Goal: Task Accomplishment & Management: Complete application form

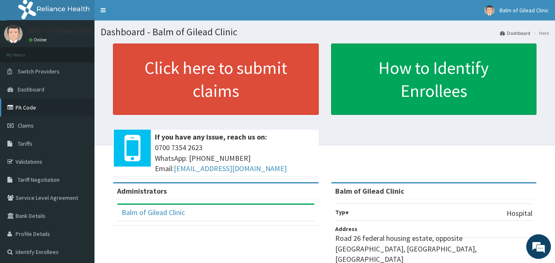
click at [29, 104] on link "PA Code" at bounding box center [47, 108] width 94 height 18
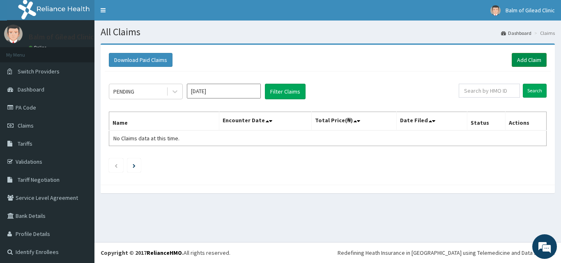
click at [519, 57] on link "Add Claim" at bounding box center [529, 60] width 35 height 14
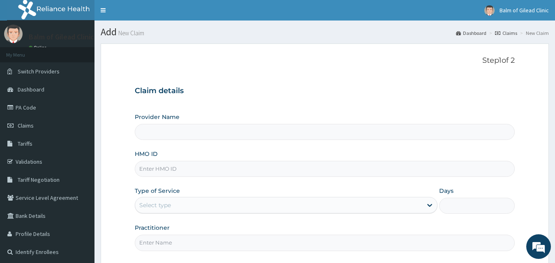
type input "Balm of Gilead Clinic"
click at [166, 168] on input "HMO ID" at bounding box center [325, 169] width 380 height 16
type input "erm/10151/a"
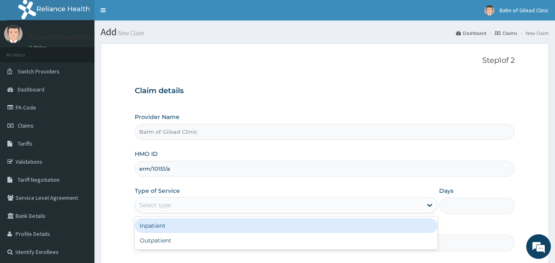
click at [380, 201] on div "Select type" at bounding box center [278, 205] width 287 height 13
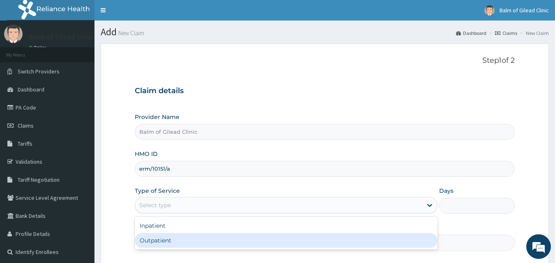
click at [148, 242] on div "Outpatient" at bounding box center [286, 240] width 303 height 15
type input "1"
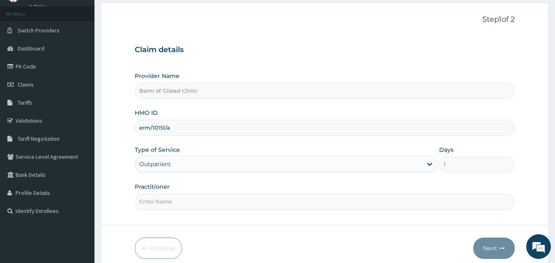
scroll to position [77, 0]
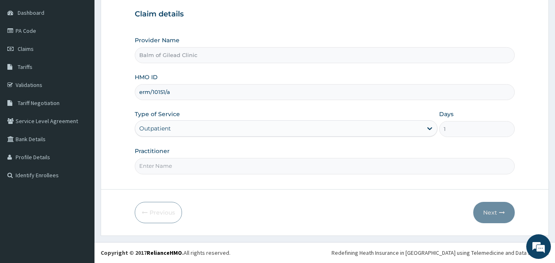
click at [150, 167] on input "Practitioner" at bounding box center [325, 166] width 380 height 16
type input "Dr. Abisola"
click at [493, 210] on button "Next" at bounding box center [493, 212] width 41 height 21
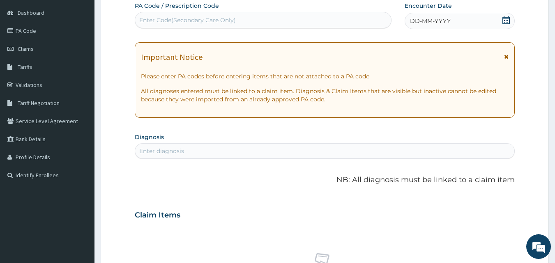
click at [504, 55] on div "Important Notice" at bounding box center [325, 59] width 368 height 13
click at [506, 56] on icon at bounding box center [506, 57] width 5 height 6
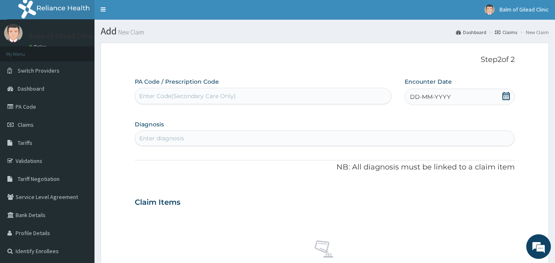
scroll to position [0, 0]
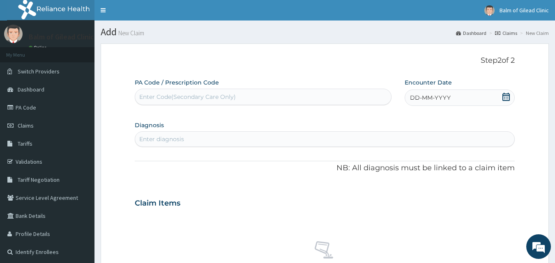
click at [147, 99] on div "Enter Code(Secondary Care Only)" at bounding box center [187, 97] width 97 height 8
type input "PA/D2DC43"
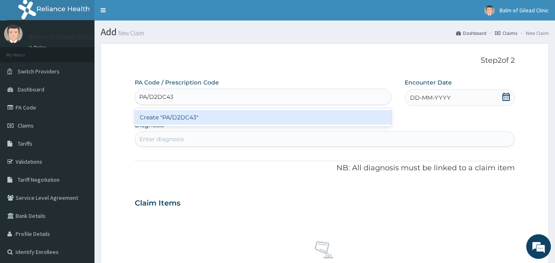
click at [225, 116] on div "Create "PA/D2DC43"" at bounding box center [263, 117] width 257 height 15
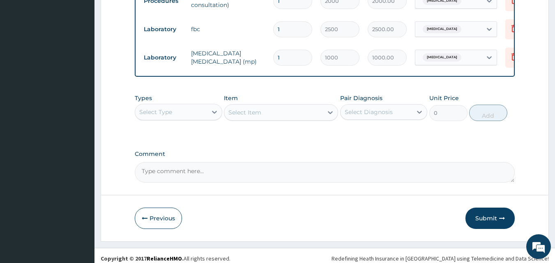
scroll to position [434, 0]
click at [492, 212] on button "Submit" at bounding box center [490, 217] width 49 height 21
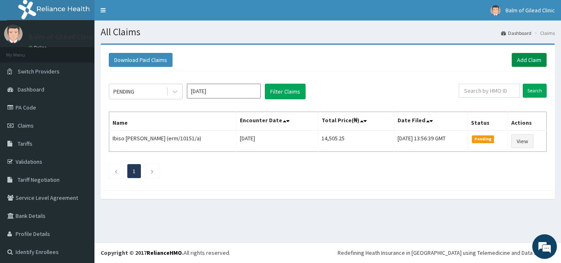
click at [519, 62] on link "Add Claim" at bounding box center [529, 60] width 35 height 14
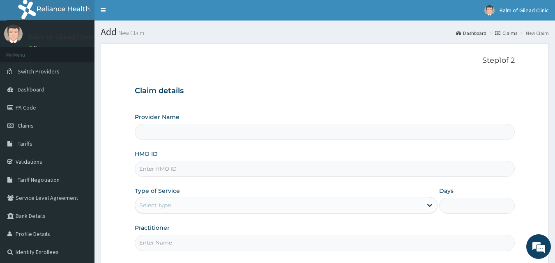
click at [171, 171] on input "HMO ID" at bounding box center [325, 169] width 380 height 16
type input "Balm of Gilead Clinic"
type input "erm/10299/a"
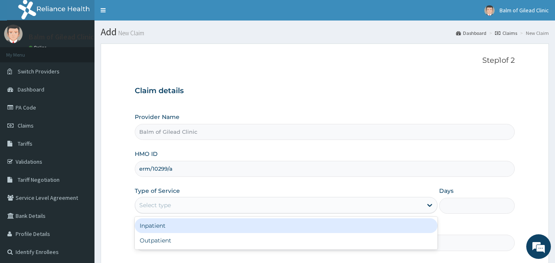
click at [183, 203] on div "Select type" at bounding box center [278, 205] width 287 height 13
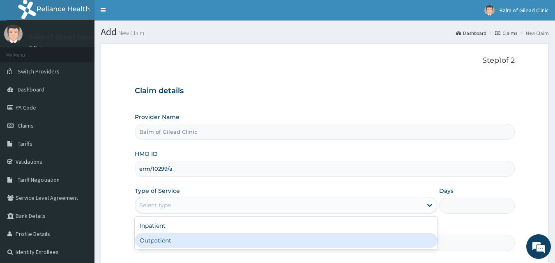
click at [150, 240] on div "Outpatient" at bounding box center [286, 240] width 303 height 15
type input "1"
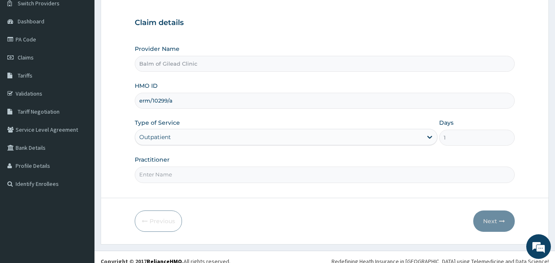
scroll to position [77, 0]
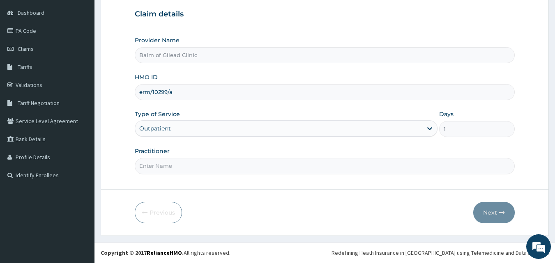
click at [165, 167] on input "Practitioner" at bounding box center [325, 166] width 380 height 16
type input "Dr. Biranen"
click at [493, 213] on button "Next" at bounding box center [493, 212] width 41 height 21
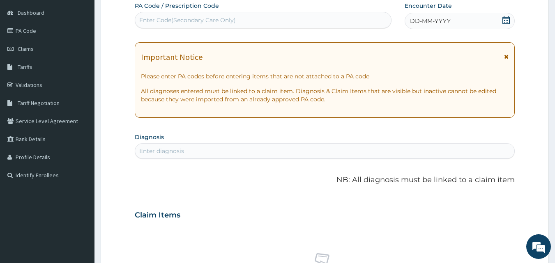
click at [493, 213] on div "Claim Items" at bounding box center [325, 213] width 380 height 21
click at [508, 56] on icon at bounding box center [506, 57] width 5 height 6
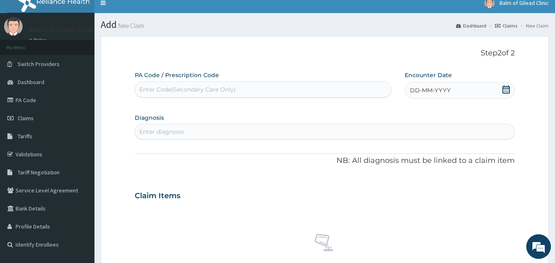
scroll to position [0, 0]
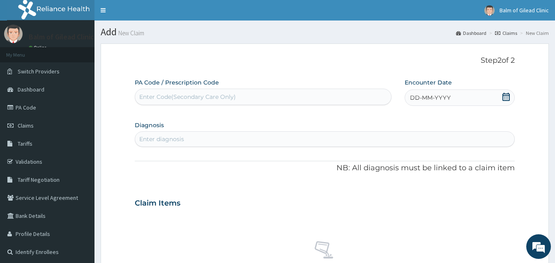
click at [144, 98] on div "Enter Code(Secondary Care Only)" at bounding box center [187, 97] width 97 height 8
type input "PA/C74F3D"
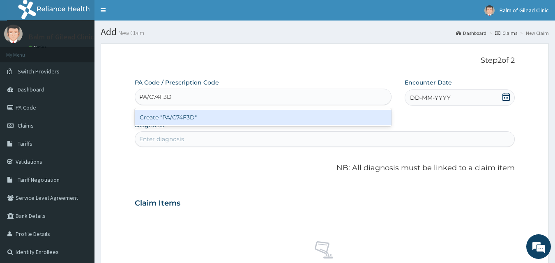
click at [213, 122] on div "Create "PA/C74F3D"" at bounding box center [263, 117] width 257 height 15
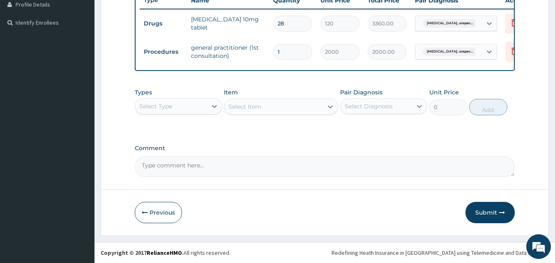
scroll to position [236, 0]
click at [489, 214] on button "Submit" at bounding box center [490, 212] width 49 height 21
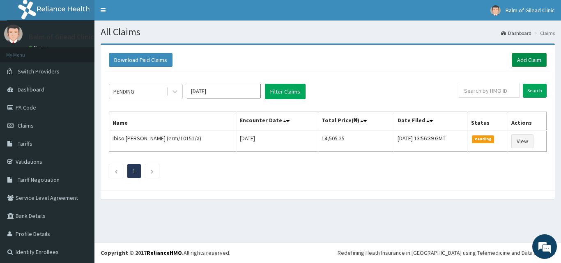
click at [516, 60] on link "Add Claim" at bounding box center [529, 60] width 35 height 14
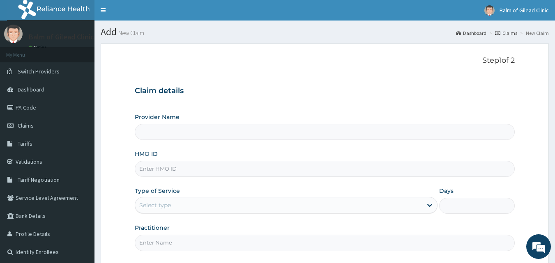
click at [157, 166] on input "HMO ID" at bounding box center [325, 169] width 380 height 16
type input "Balm of Gilead Clinic"
type input "ERM/10224/C"
click at [169, 207] on div "Select type" at bounding box center [155, 205] width 32 height 8
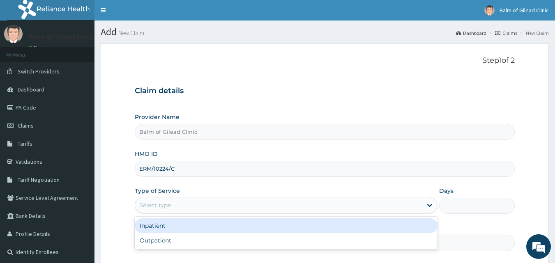
click at [201, 205] on div "Select type" at bounding box center [278, 205] width 287 height 13
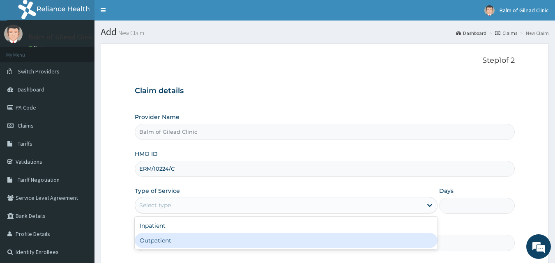
click at [154, 237] on div "Outpatient" at bounding box center [286, 240] width 303 height 15
type input "1"
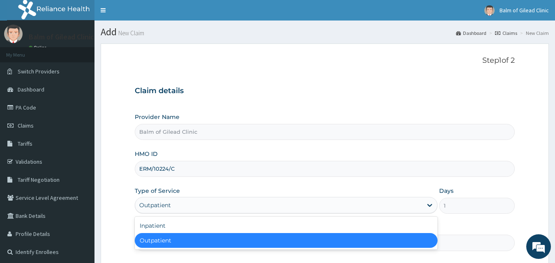
click at [170, 205] on div "Outpatient" at bounding box center [155, 205] width 32 height 8
click at [166, 207] on div "Outpatient" at bounding box center [155, 205] width 32 height 8
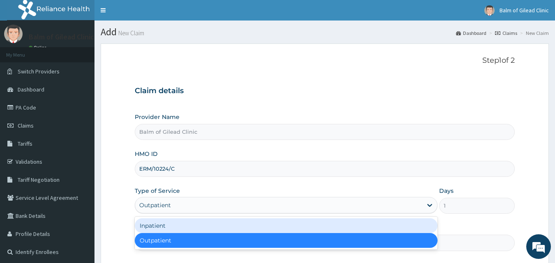
click at [154, 224] on div "Inpatient" at bounding box center [286, 226] width 303 height 15
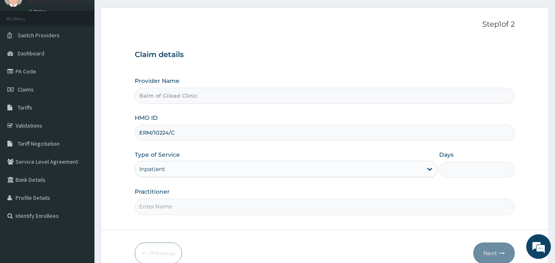
scroll to position [77, 0]
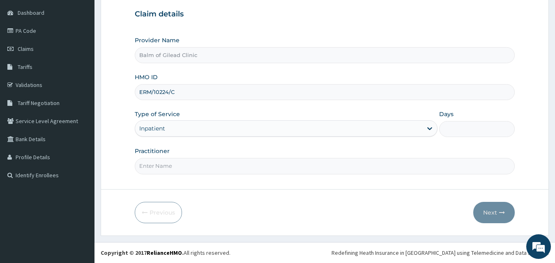
click at [150, 166] on input "Practitioner" at bounding box center [325, 166] width 380 height 16
type input "d"
type input "Dr. Abisola"
click at [456, 129] on input "Days" at bounding box center [477, 129] width 76 height 16
type input "1"
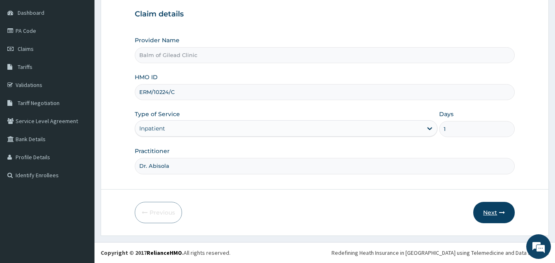
click at [480, 212] on button "Next" at bounding box center [493, 212] width 41 height 21
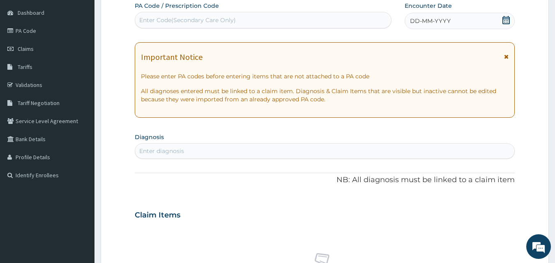
click at [509, 58] on icon at bounding box center [506, 57] width 5 height 6
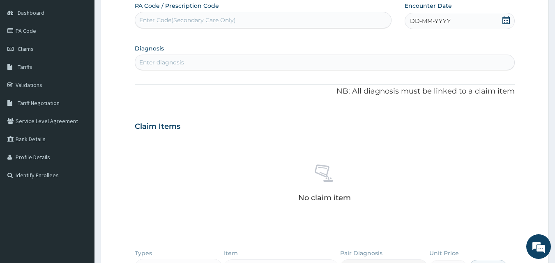
click at [150, 21] on div "Enter Code(Secondary Care Only)" at bounding box center [187, 20] width 97 height 8
type input "PA/531662"
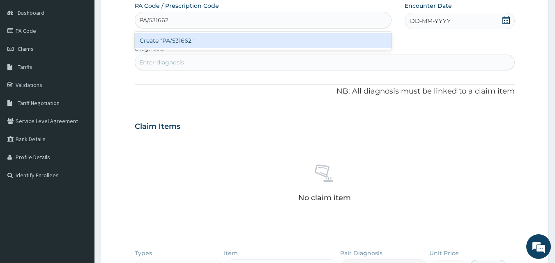
click at [209, 39] on div "Create "PA/531662"" at bounding box center [263, 40] width 257 height 15
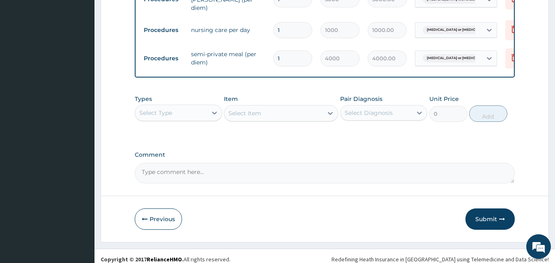
scroll to position [434, 0]
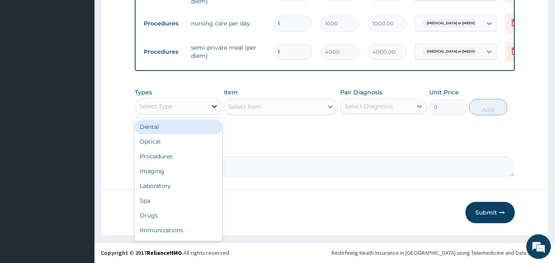
click at [217, 108] on icon at bounding box center [214, 106] width 8 height 8
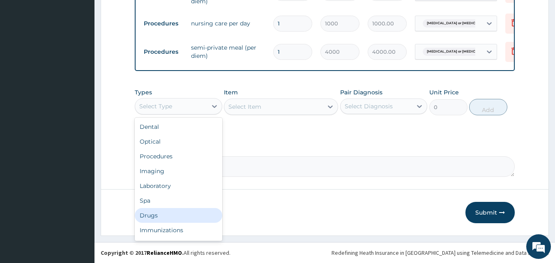
click at [177, 212] on div "Drugs" at bounding box center [179, 215] width 88 height 15
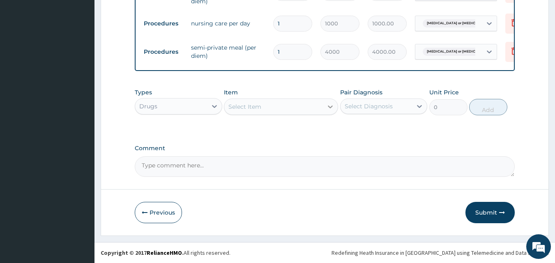
click at [329, 108] on icon at bounding box center [330, 107] width 8 height 8
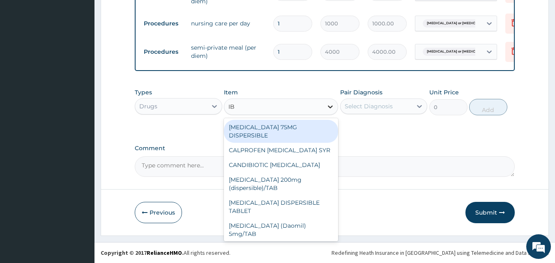
type input "IBU"
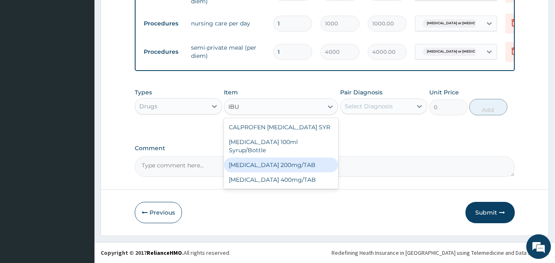
click at [277, 158] on div "IBUPROFEN 200mg/TAB" at bounding box center [281, 165] width 114 height 15
type input "34.5"
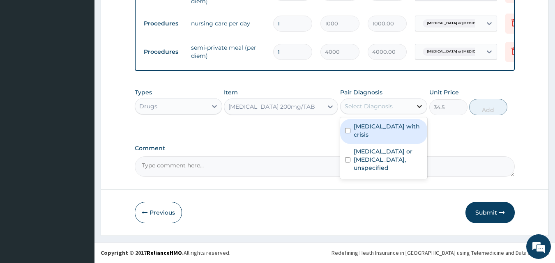
click at [417, 109] on icon at bounding box center [419, 106] width 8 height 8
click at [393, 128] on label "Sickle cell disease with crisis" at bounding box center [388, 130] width 69 height 16
checkbox input "true"
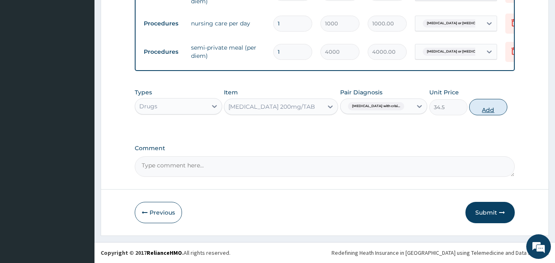
click at [487, 107] on button "Add" at bounding box center [488, 107] width 38 height 16
type input "0"
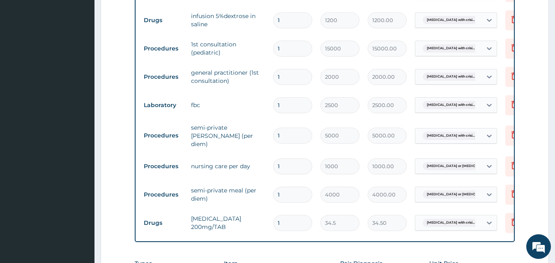
scroll to position [270, 0]
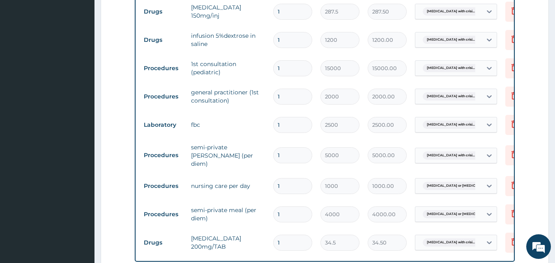
type input "0.00"
type input "6"
type input "207.00"
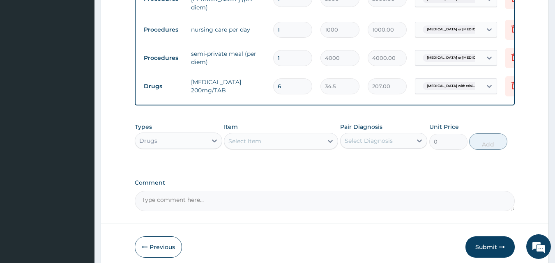
scroll to position [434, 0]
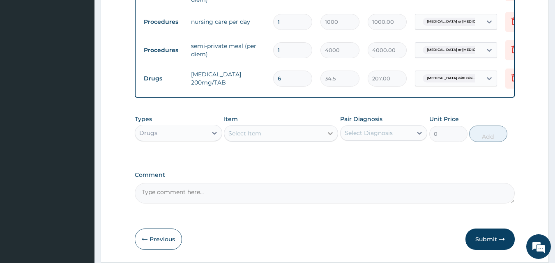
type input "6"
click at [330, 135] on icon at bounding box center [330, 133] width 5 height 3
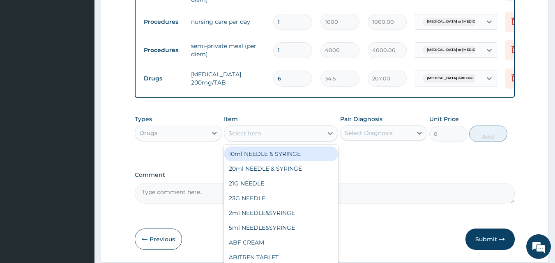
click at [301, 117] on div "Item option IBUPROFEN 200mg/TAB, selected. option 10ml NEEDLE & SYRINGE focused…" at bounding box center [281, 128] width 114 height 27
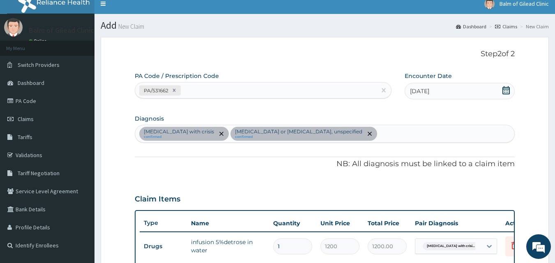
scroll to position [0, 0]
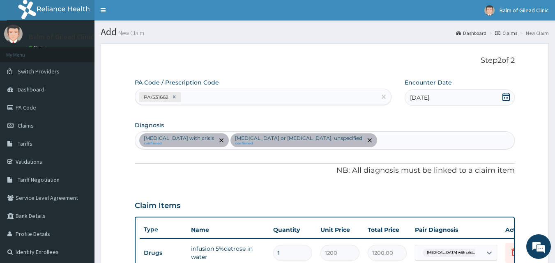
click at [349, 144] on div "Sickle cell disease with crisis confirmed Osteomyelitis or osteitis, unspecifie…" at bounding box center [325, 140] width 380 height 17
type input "URTI"
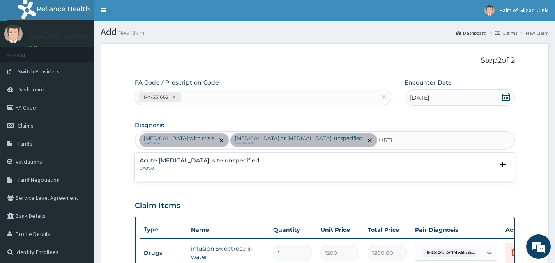
click at [217, 161] on h4 "Acute upper respiratory infection, site unspecified" at bounding box center [200, 161] width 120 height 6
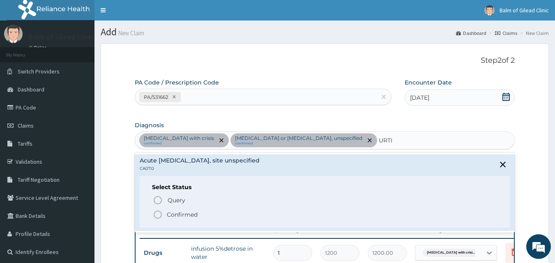
click at [171, 212] on p "Confirmed" at bounding box center [182, 215] width 31 height 8
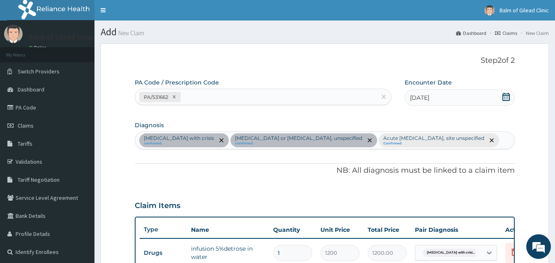
click at [171, 212] on div "Claim Items" at bounding box center [325, 204] width 380 height 21
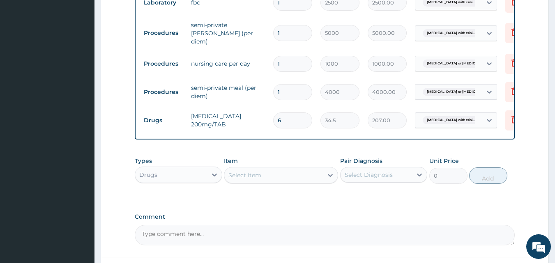
scroll to position [452, 0]
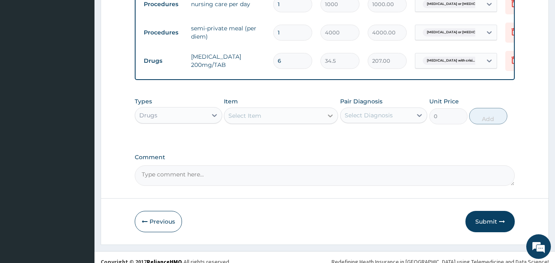
click at [329, 120] on icon at bounding box center [330, 116] width 8 height 8
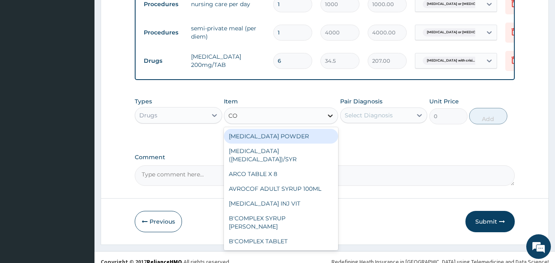
type input "COF"
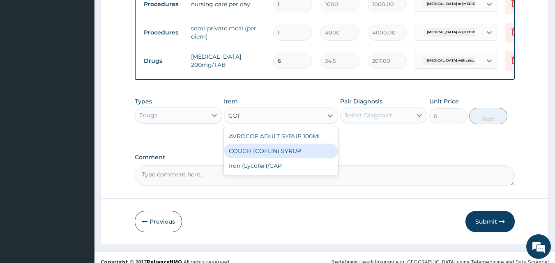
click at [286, 149] on div "COUGH (COFLIN) SYRUP" at bounding box center [281, 151] width 114 height 15
type input "520"
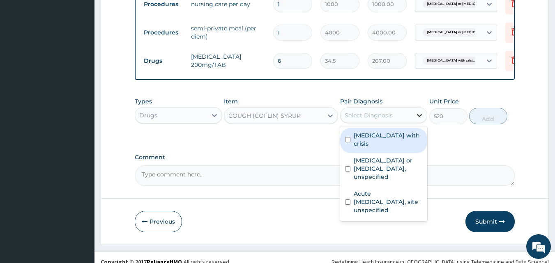
click at [417, 116] on icon at bounding box center [419, 115] width 8 height 8
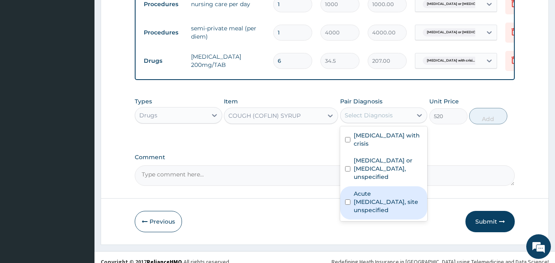
click at [362, 199] on label "Acute upper respiratory infection, site unspecified" at bounding box center [388, 202] width 69 height 25
checkbox input "true"
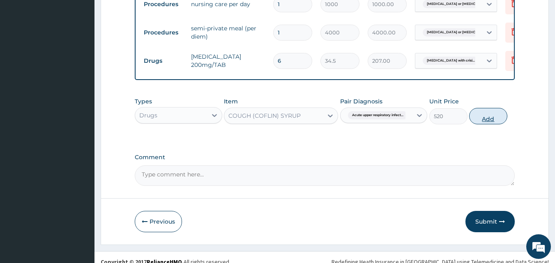
click at [489, 118] on button "Add" at bounding box center [488, 116] width 38 height 16
type input "0"
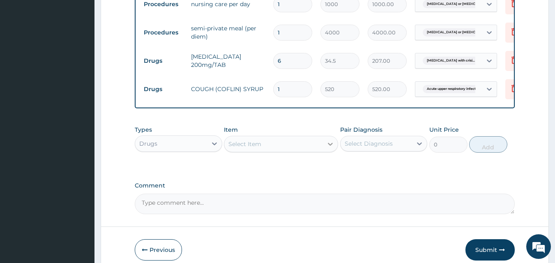
click at [332, 145] on icon at bounding box center [330, 144] width 5 height 3
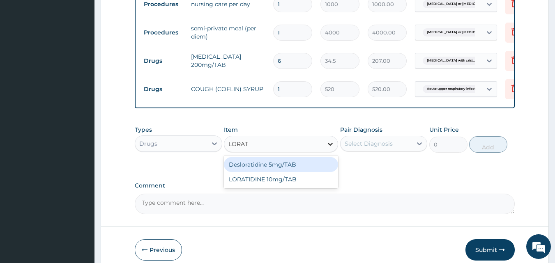
type input "LORATI"
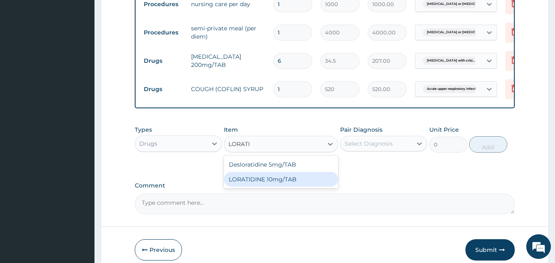
click at [274, 185] on div "LORATIDINE 10mg/TAB" at bounding box center [281, 179] width 114 height 15
type input "57.5"
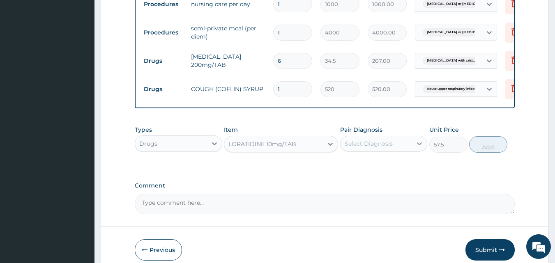
click at [419, 144] on icon at bounding box center [419, 144] width 8 height 8
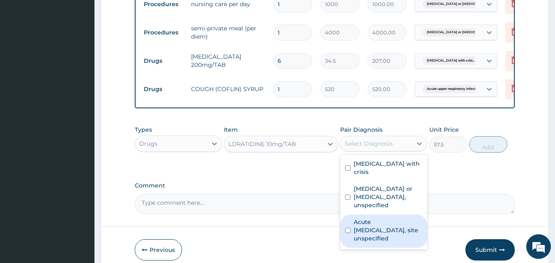
click at [351, 227] on div "Acute upper respiratory infection, site unspecified" at bounding box center [384, 231] width 88 height 33
checkbox input "true"
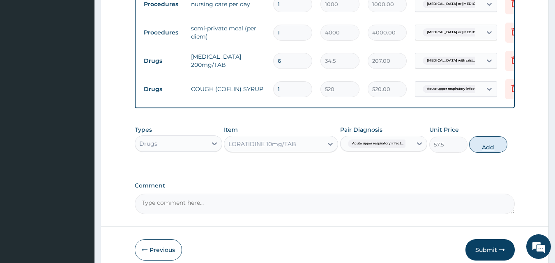
click at [488, 144] on button "Add" at bounding box center [488, 144] width 38 height 16
type input "0"
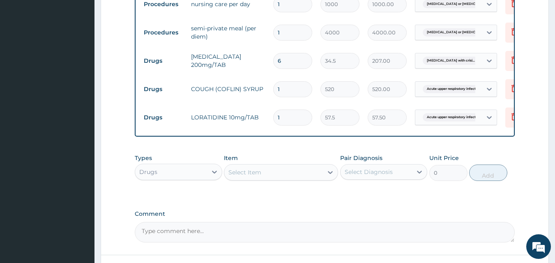
type input "10"
type input "575.00"
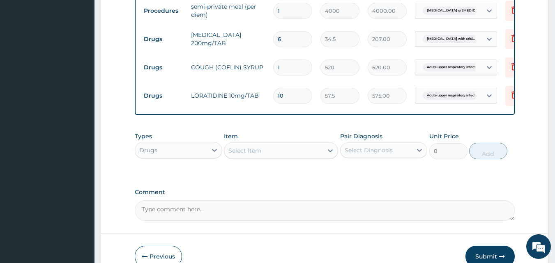
scroll to position [519, 0]
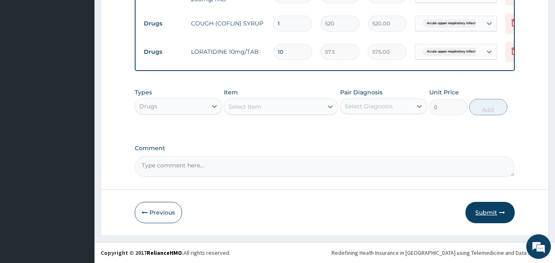
type input "10"
click at [480, 213] on button "Submit" at bounding box center [490, 212] width 49 height 21
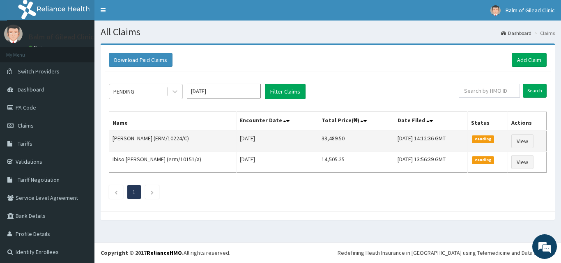
click at [290, 138] on td "Thu Oct 09 2025" at bounding box center [277, 141] width 82 height 21
click at [513, 140] on link "View" at bounding box center [523, 141] width 22 height 14
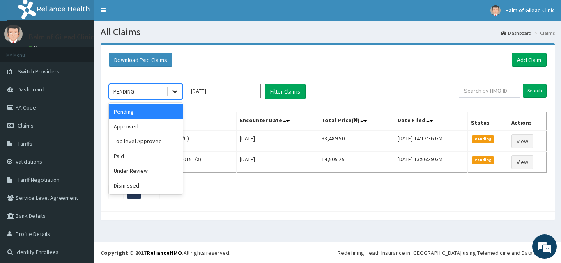
click at [174, 93] on icon at bounding box center [175, 92] width 8 height 8
click at [144, 127] on div "Approved" at bounding box center [146, 126] width 74 height 15
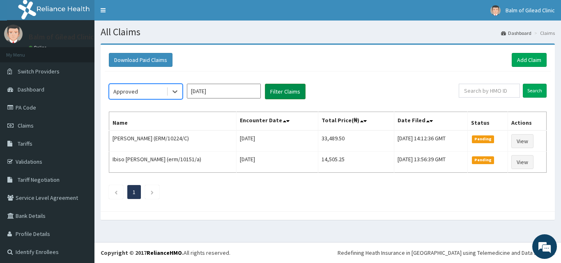
click at [283, 94] on button "Filter Claims" at bounding box center [285, 92] width 41 height 16
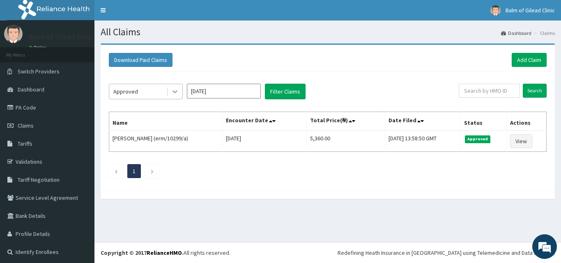
click at [177, 88] on icon at bounding box center [175, 92] width 8 height 8
click at [224, 91] on input "Oct 2025" at bounding box center [224, 91] width 74 height 15
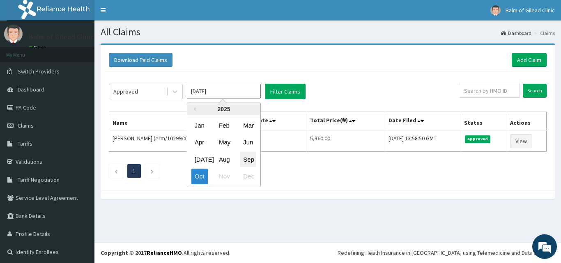
click at [245, 160] on div "Sep" at bounding box center [248, 159] width 16 height 15
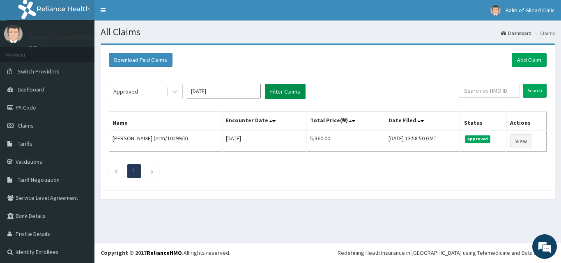
click at [291, 95] on button "Filter Claims" at bounding box center [285, 92] width 41 height 16
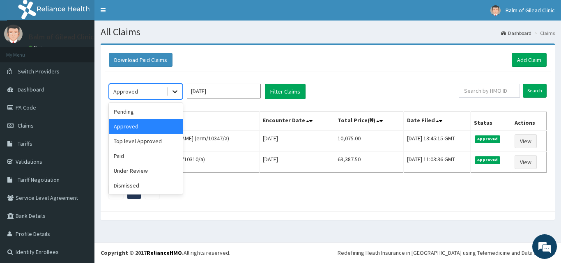
click at [174, 90] on icon at bounding box center [175, 92] width 8 height 8
click at [151, 110] on div "Pending" at bounding box center [146, 111] width 74 height 15
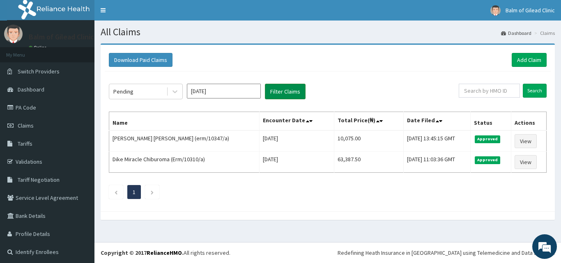
click at [284, 86] on button "Filter Claims" at bounding box center [285, 92] width 41 height 16
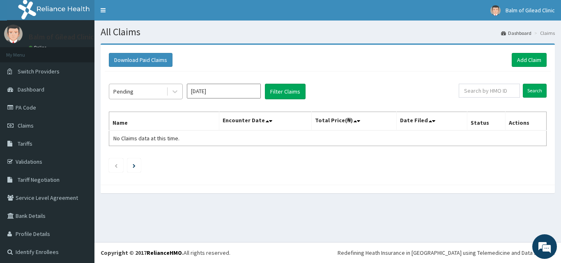
click at [166, 88] on div at bounding box center [174, 91] width 16 height 15
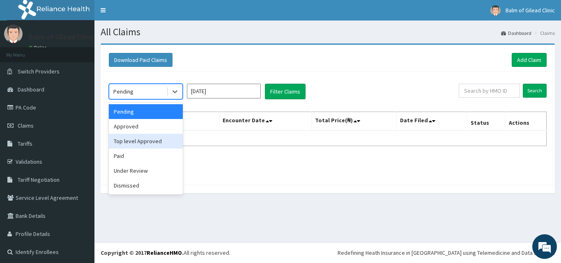
click at [152, 138] on div "Top level Approved" at bounding box center [146, 141] width 74 height 15
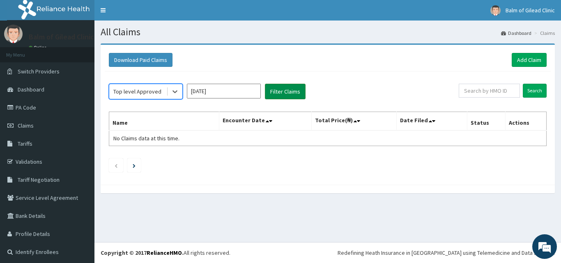
click at [275, 96] on button "Filter Claims" at bounding box center [285, 92] width 41 height 16
click at [225, 92] on input "Sep 2025" at bounding box center [224, 91] width 74 height 15
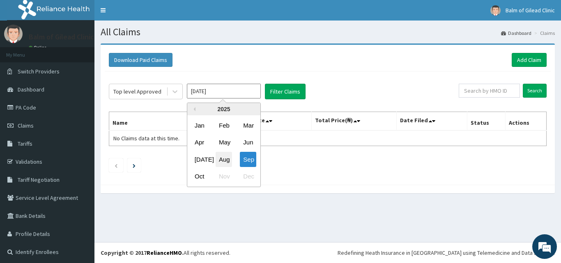
click at [226, 158] on div "Aug" at bounding box center [224, 159] width 16 height 15
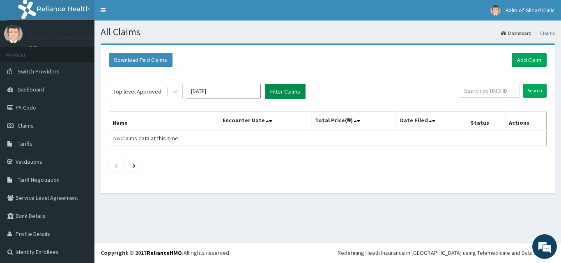
click at [284, 97] on button "Filter Claims" at bounding box center [285, 92] width 41 height 16
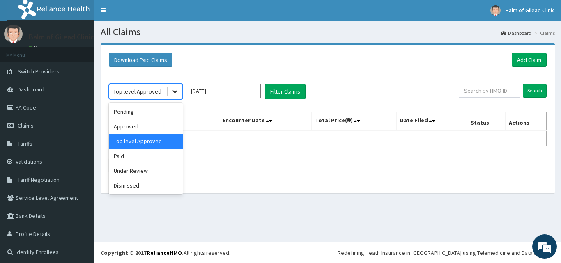
click at [177, 92] on icon at bounding box center [175, 92] width 8 height 8
click at [154, 124] on div "Approved" at bounding box center [146, 126] width 74 height 15
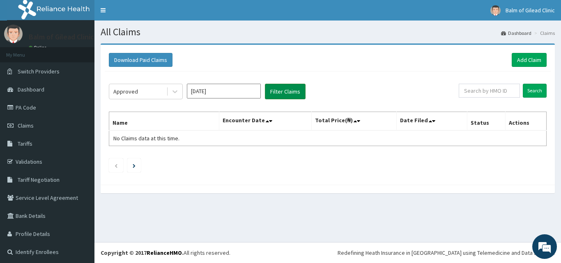
click at [275, 94] on button "Filter Claims" at bounding box center [285, 92] width 41 height 16
click at [171, 94] on div at bounding box center [175, 91] width 15 height 15
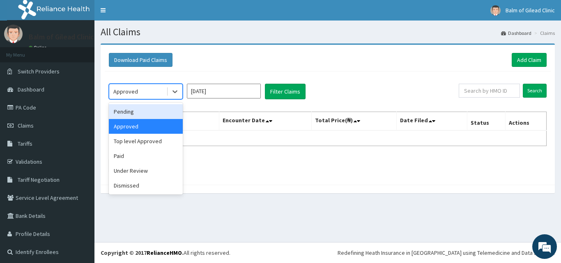
click at [154, 109] on div "Pending" at bounding box center [146, 111] width 74 height 15
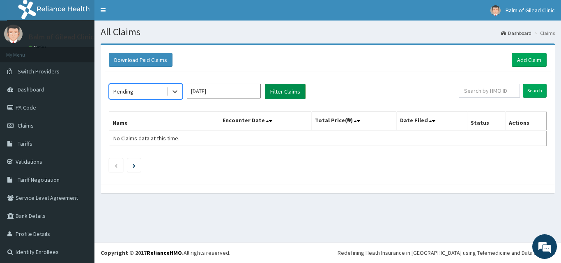
click at [285, 96] on button "Filter Claims" at bounding box center [285, 92] width 41 height 16
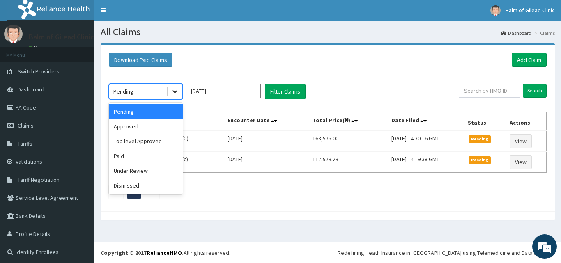
click at [179, 91] on div at bounding box center [175, 91] width 15 height 15
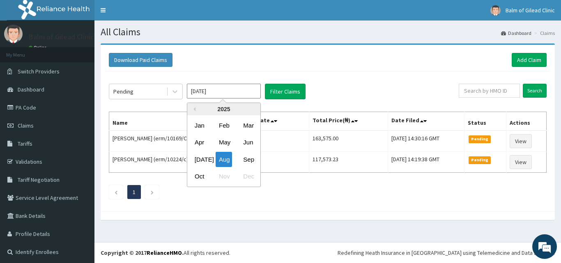
click at [237, 94] on input "Aug 2025" at bounding box center [224, 91] width 74 height 15
click at [199, 173] on div "Oct" at bounding box center [199, 176] width 16 height 15
type input "Oct 2025"
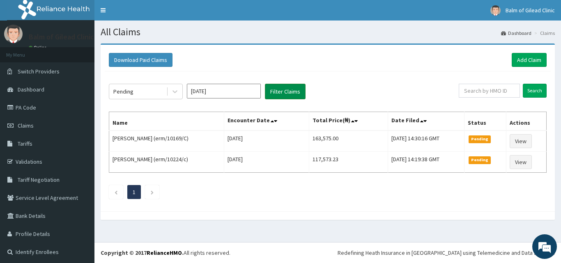
click at [283, 92] on button "Filter Claims" at bounding box center [285, 92] width 41 height 16
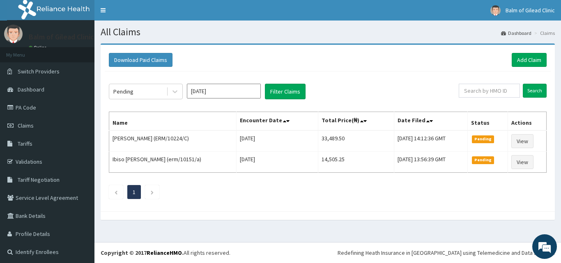
click at [258, 56] on div "Download Paid Claims Add Claim" at bounding box center [328, 60] width 438 height 14
click at [518, 58] on link "Add Claim" at bounding box center [529, 60] width 35 height 14
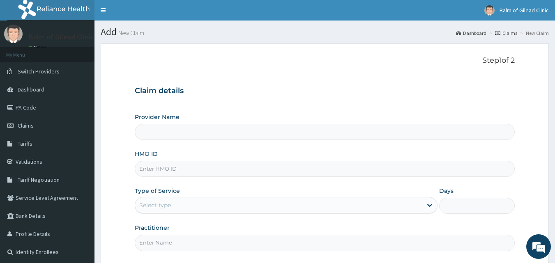
type input "Balm of Gilead Clinic"
click at [41, 127] on link "Claims" at bounding box center [47, 126] width 94 height 18
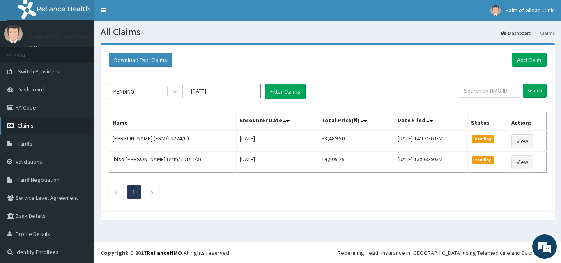
click at [38, 121] on link "Claims" at bounding box center [47, 126] width 94 height 18
click at [517, 57] on link "Add Claim" at bounding box center [529, 60] width 35 height 14
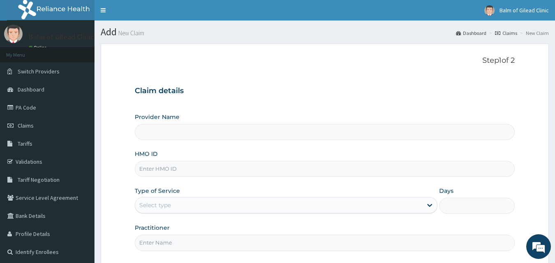
click at [157, 164] on input "HMO ID" at bounding box center [325, 169] width 380 height 16
type input "Balm of Gilead Clinic"
type input "ERM/10151/F"
click at [164, 210] on div "Select type" at bounding box center [155, 205] width 32 height 8
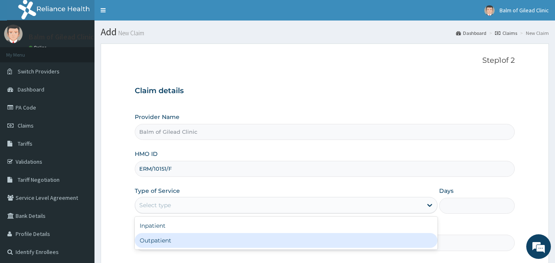
click at [150, 242] on div "Outpatient" at bounding box center [286, 240] width 303 height 15
type input "1"
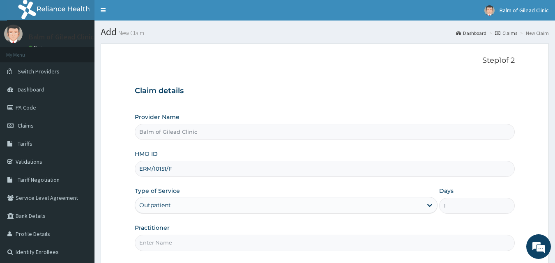
click at [142, 243] on input "Practitioner" at bounding box center [325, 243] width 380 height 16
type input "d"
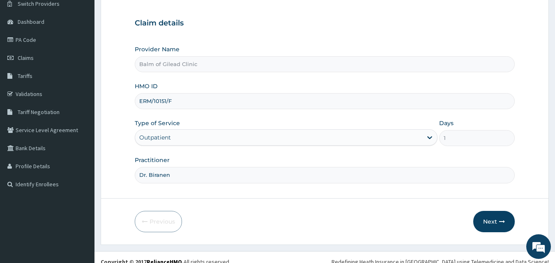
scroll to position [77, 0]
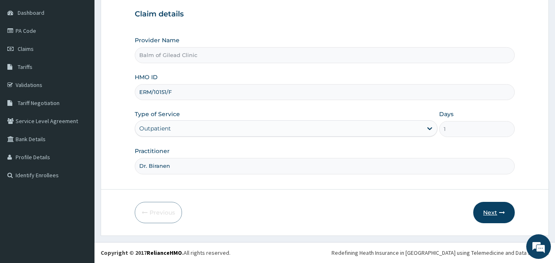
type input "Dr. Biranen"
click at [493, 213] on button "Next" at bounding box center [493, 212] width 41 height 21
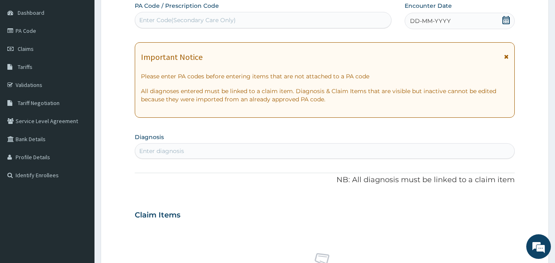
click at [507, 57] on icon at bounding box center [506, 57] width 5 height 6
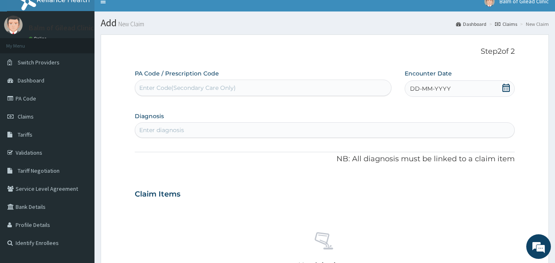
scroll to position [0, 0]
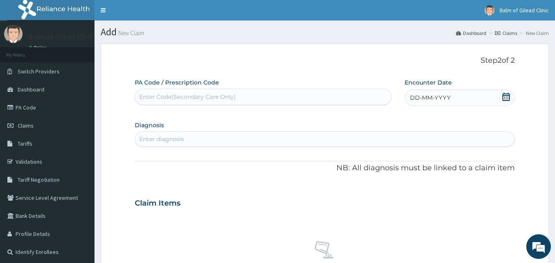
click at [420, 95] on span "DD-MM-YYYY" at bounding box center [430, 98] width 41 height 8
click at [479, 162] on div "11" at bounding box center [478, 163] width 12 height 12
click at [165, 136] on div "Enter diagnosis" at bounding box center [161, 139] width 45 height 8
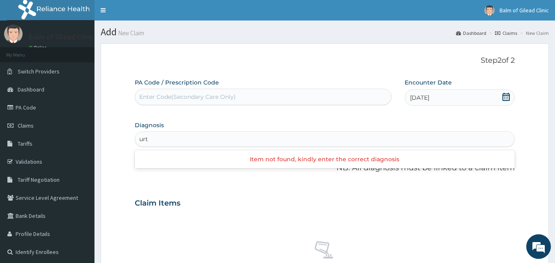
type input "urti"
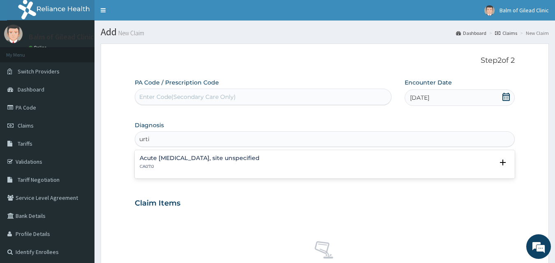
click at [193, 166] on p "CA07.0" at bounding box center [200, 167] width 120 height 6
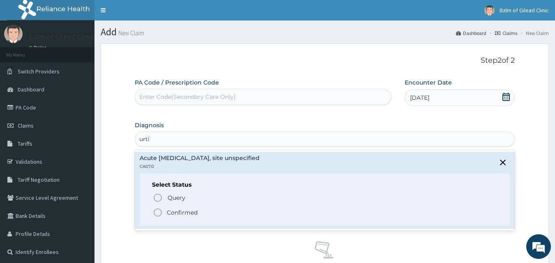
click at [158, 213] on icon "status option filled" at bounding box center [158, 213] width 10 height 10
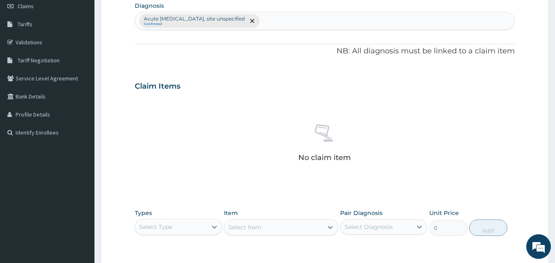
scroll to position [164, 0]
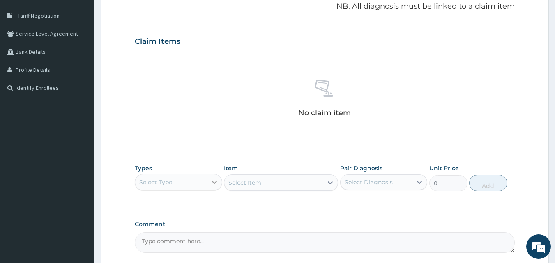
click at [213, 182] on icon at bounding box center [214, 182] width 5 height 3
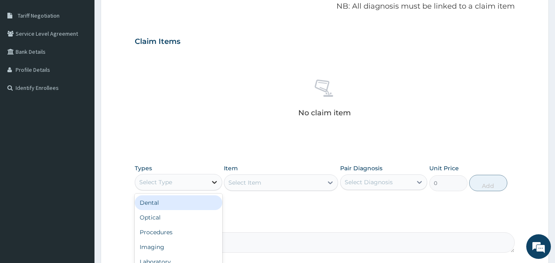
click at [212, 180] on icon at bounding box center [214, 182] width 8 height 8
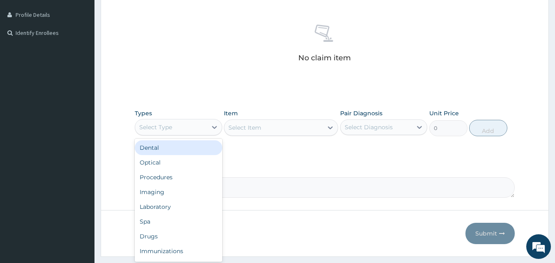
scroll to position [240, 0]
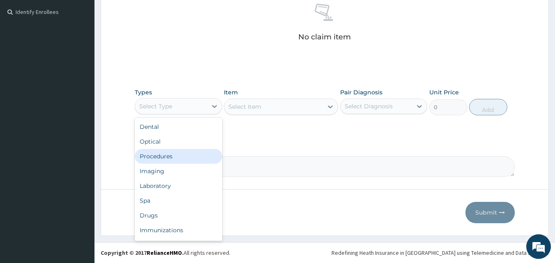
click at [161, 158] on div "Procedures" at bounding box center [179, 156] width 88 height 15
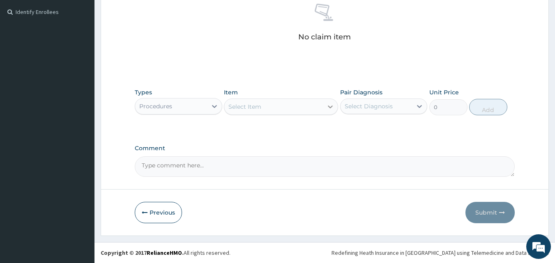
click at [331, 110] on icon at bounding box center [330, 107] width 8 height 8
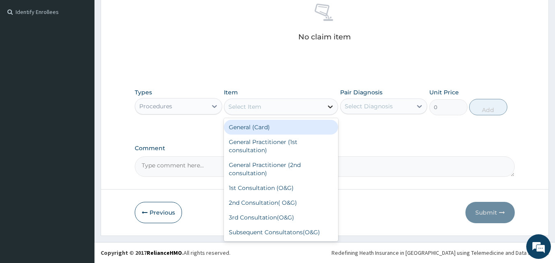
click at [331, 110] on icon at bounding box center [330, 107] width 8 height 8
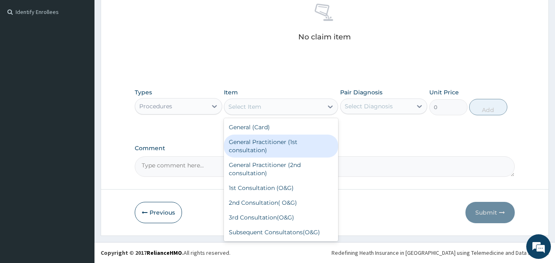
click at [265, 148] on div "General Practitioner (1st consultation)" at bounding box center [281, 146] width 114 height 23
type input "2000"
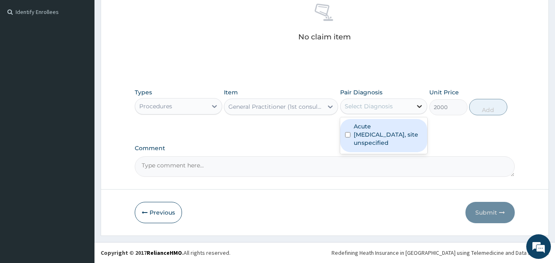
click at [418, 106] on icon at bounding box center [419, 106] width 8 height 8
click at [418, 106] on icon at bounding box center [419, 106] width 5 height 3
click at [418, 108] on icon at bounding box center [419, 106] width 8 height 8
click at [419, 108] on icon at bounding box center [419, 106] width 8 height 8
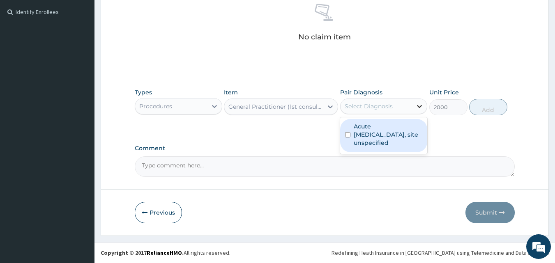
click at [419, 108] on icon at bounding box center [419, 106] width 8 height 8
click at [421, 105] on icon at bounding box center [419, 106] width 8 height 8
click at [367, 133] on label "Acute upper respiratory infection, site unspecified" at bounding box center [388, 134] width 69 height 25
checkbox input "true"
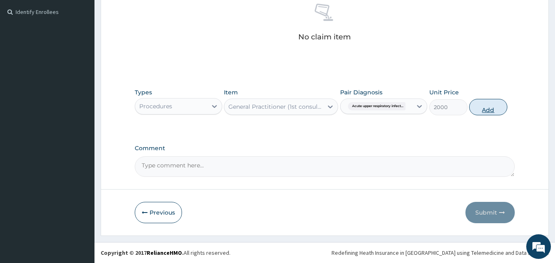
click at [496, 108] on button "Add" at bounding box center [488, 107] width 38 height 16
type input "0"
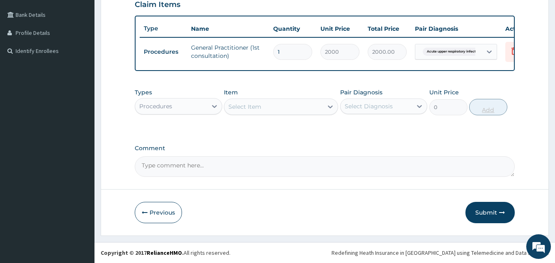
scroll to position [207, 0]
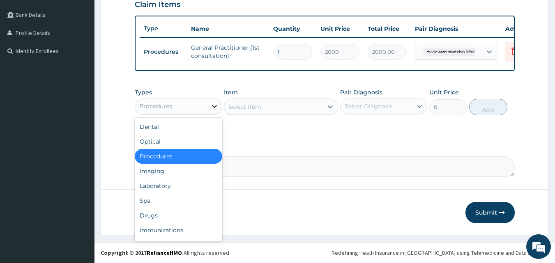
click at [214, 108] on icon at bounding box center [214, 106] width 8 height 8
click at [179, 211] on div "Drugs" at bounding box center [179, 215] width 88 height 15
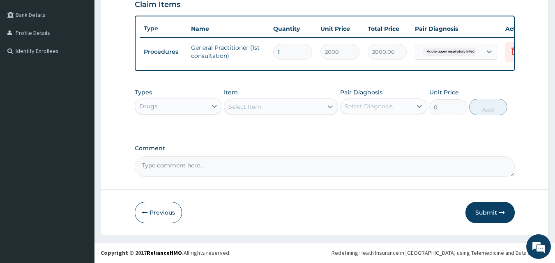
click at [332, 105] on icon at bounding box center [330, 107] width 8 height 8
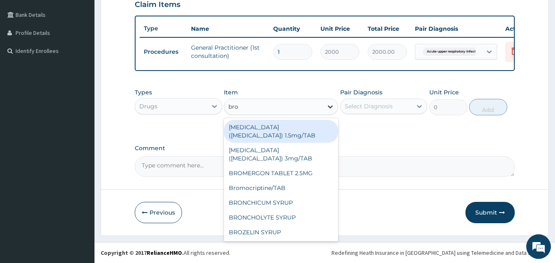
type input "bron"
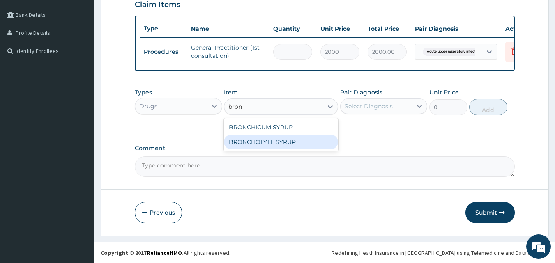
click at [287, 144] on div "BRONCHOLYTE SYRUP" at bounding box center [281, 142] width 114 height 15
type input "575"
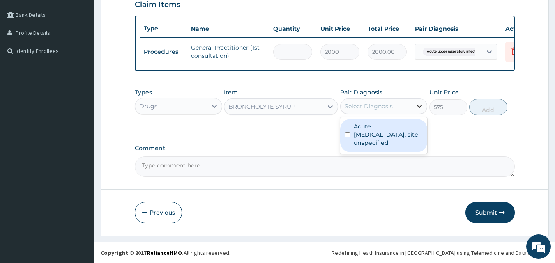
click at [422, 107] on icon at bounding box center [419, 106] width 8 height 8
click at [348, 137] on input "checkbox" at bounding box center [347, 134] width 5 height 5
checkbox input "true"
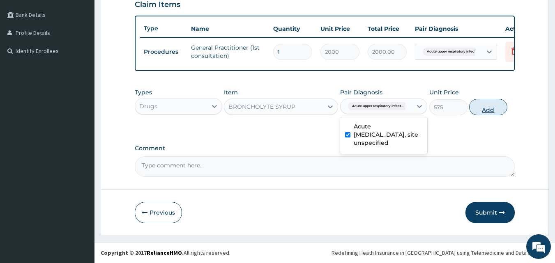
click at [493, 103] on button "Add" at bounding box center [488, 107] width 38 height 16
type input "0"
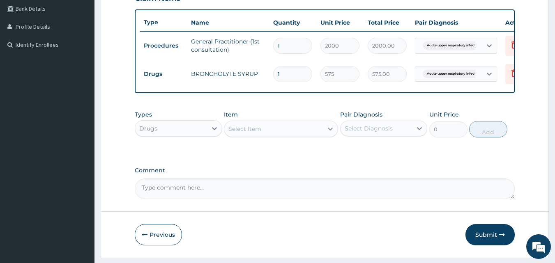
click at [334, 133] on icon at bounding box center [330, 129] width 8 height 8
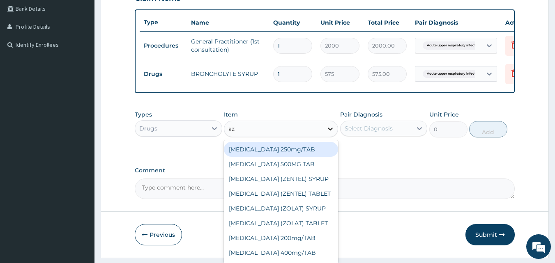
type input "azi"
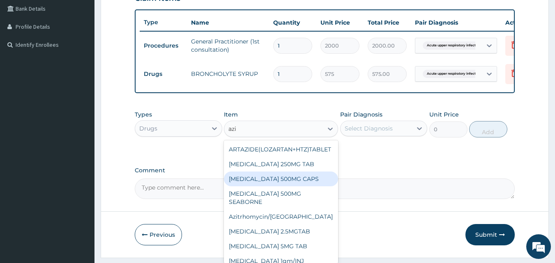
click at [290, 184] on div "AZITHROMYCIN 500MG CAPS" at bounding box center [281, 179] width 114 height 15
type input "300"
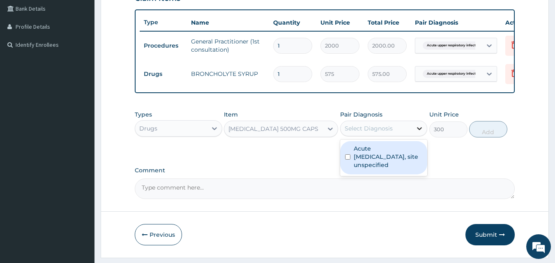
click at [417, 133] on icon at bounding box center [419, 128] width 8 height 8
click at [348, 160] on input "checkbox" at bounding box center [347, 156] width 5 height 5
checkbox input "true"
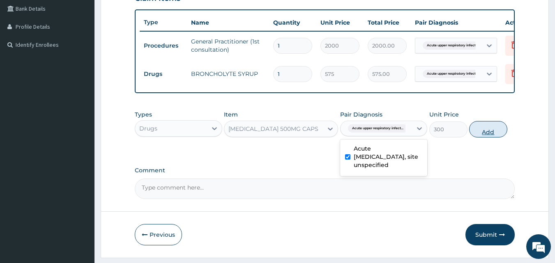
click at [483, 137] on button "Add" at bounding box center [488, 129] width 38 height 16
type input "0"
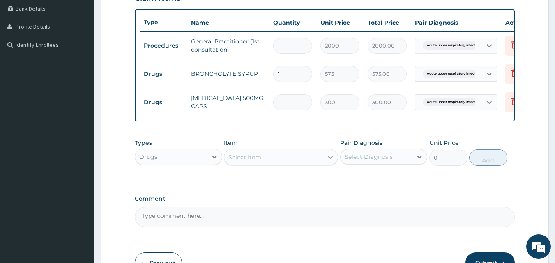
click at [330, 161] on icon at bounding box center [330, 157] width 8 height 8
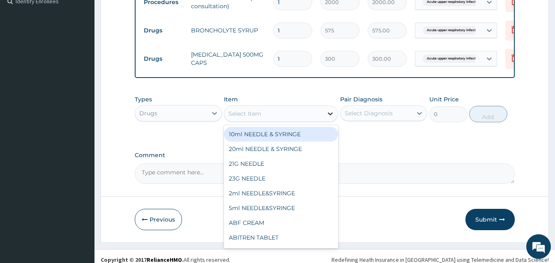
scroll to position [264, 0]
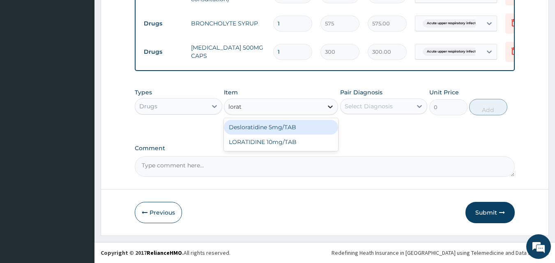
type input "lorati"
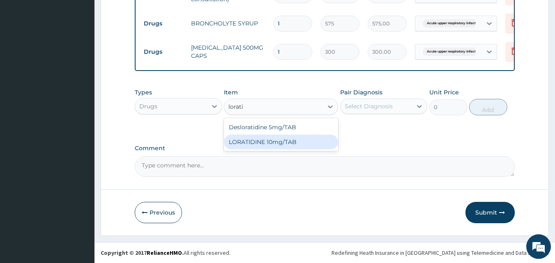
click at [282, 145] on div "LORATIDINE 10mg/TAB" at bounding box center [281, 142] width 114 height 15
type input "57.5"
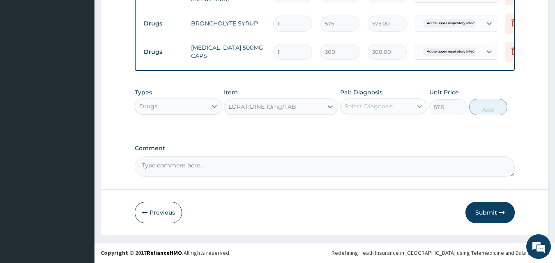
click at [419, 106] on icon at bounding box center [419, 106] width 8 height 8
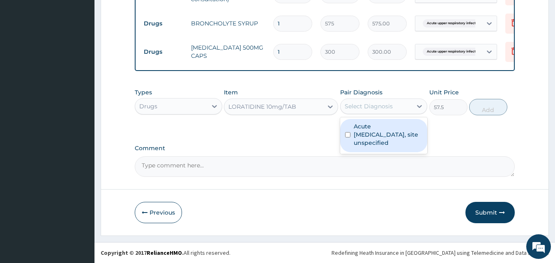
click at [347, 131] on div "Acute upper respiratory infection, site unspecified" at bounding box center [384, 135] width 88 height 33
checkbox input "true"
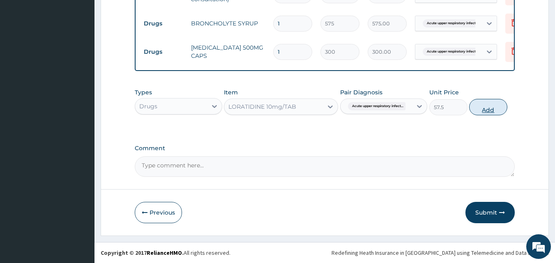
click at [493, 107] on button "Add" at bounding box center [488, 107] width 38 height 16
type input "0"
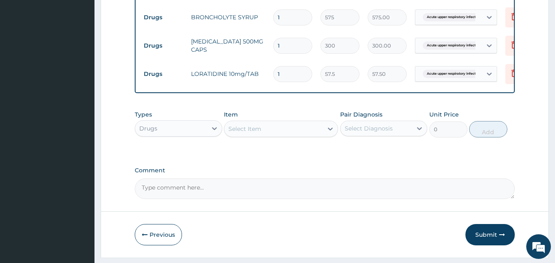
click at [284, 46] on input "1" at bounding box center [292, 46] width 39 height 16
type input "0.00"
type input "3"
type input "900.00"
type input "3"
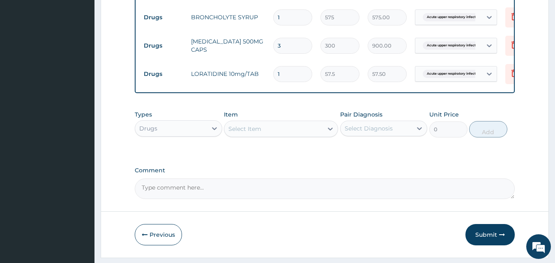
click at [281, 75] on input "1" at bounding box center [292, 74] width 39 height 16
type input "0.00"
type input "5"
type input "287.50"
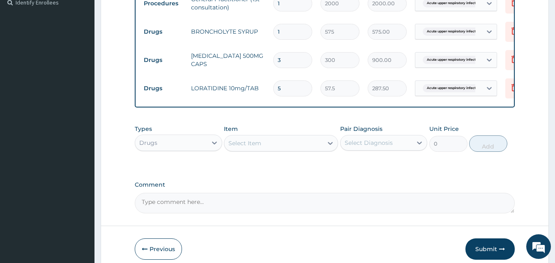
scroll to position [293, 0]
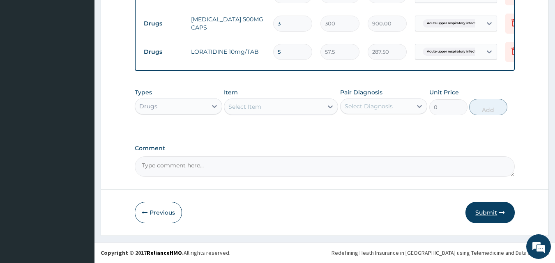
type input "5"
click at [487, 214] on button "Submit" at bounding box center [490, 212] width 49 height 21
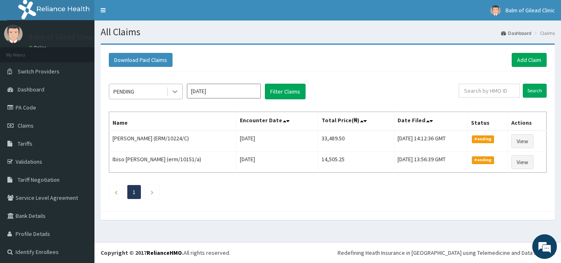
click at [173, 87] on div at bounding box center [175, 91] width 15 height 15
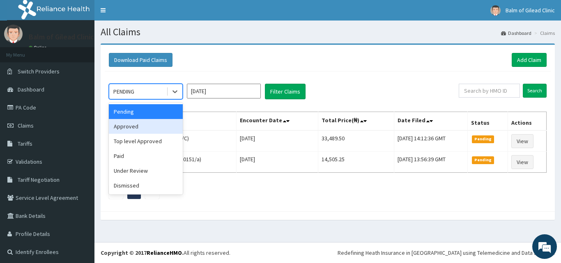
click at [135, 128] on div "Approved" at bounding box center [146, 126] width 74 height 15
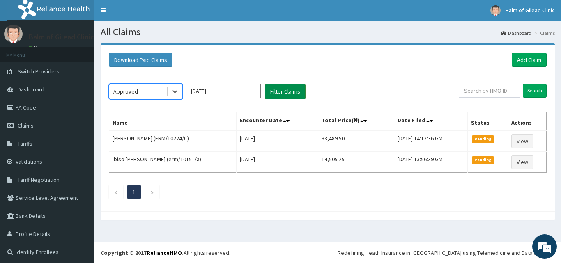
click at [293, 95] on button "Filter Claims" at bounding box center [285, 92] width 41 height 16
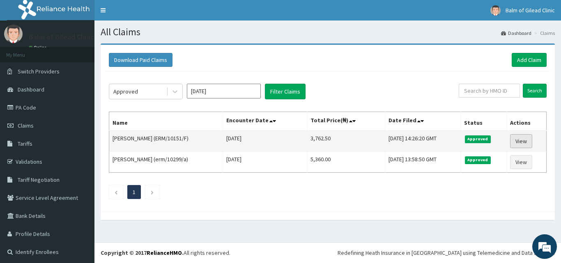
click at [513, 140] on link "View" at bounding box center [521, 141] width 22 height 14
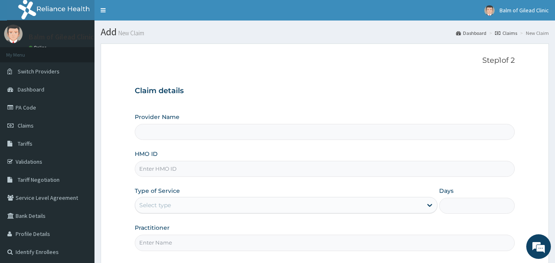
scroll to position [77, 0]
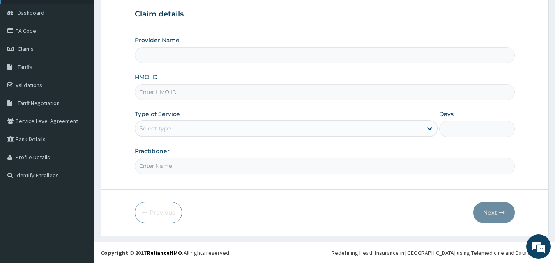
type input "Balm of Gilead Clinic"
